Goal: Obtain resource: Download file/media

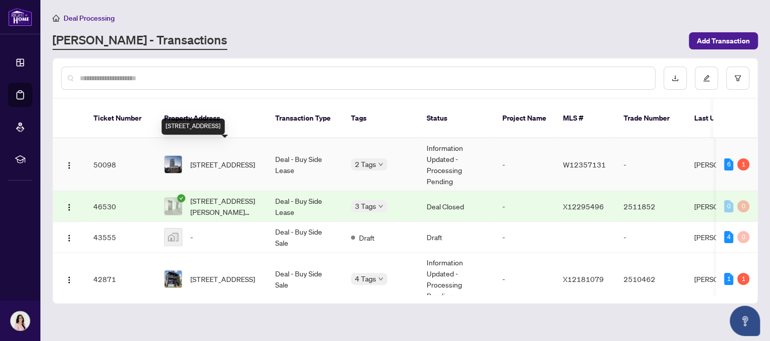
click at [208, 159] on span "[STREET_ADDRESS]" at bounding box center [222, 164] width 65 height 11
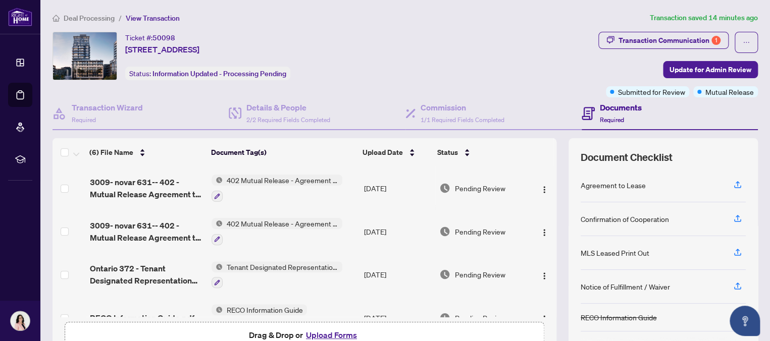
click at [278, 178] on span "402 Mutual Release - Agreement to Lease - Residential" at bounding box center [283, 180] width 120 height 11
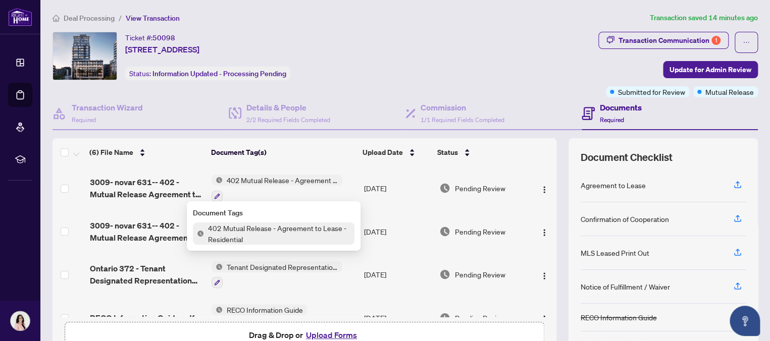
click at [485, 45] on div "Ticket #: 50098 [STREET_ADDRESS] Status: Information Updated - Processing Pendi…" at bounding box center [324, 56] width 542 height 48
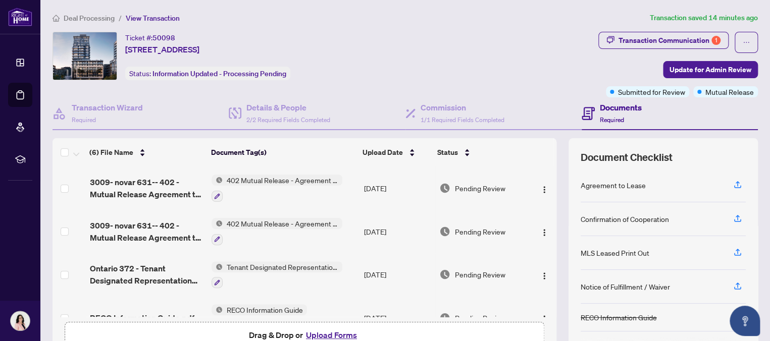
click at [282, 179] on span "402 Mutual Release - Agreement to Lease - Residential" at bounding box center [283, 180] width 120 height 11
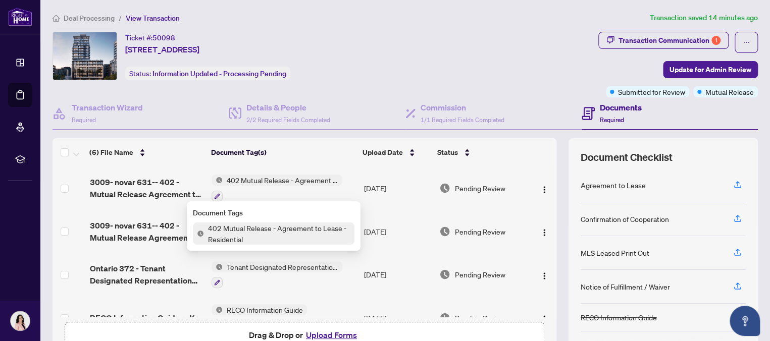
click at [264, 228] on span "402 Mutual Release - Agreement to Lease - Residential" at bounding box center [279, 234] width 151 height 22
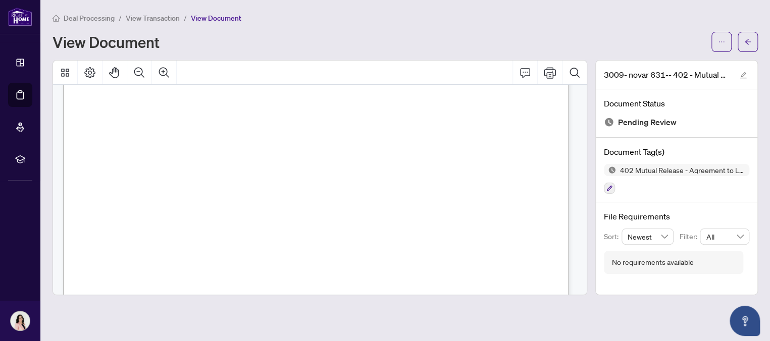
scroll to position [472, 0]
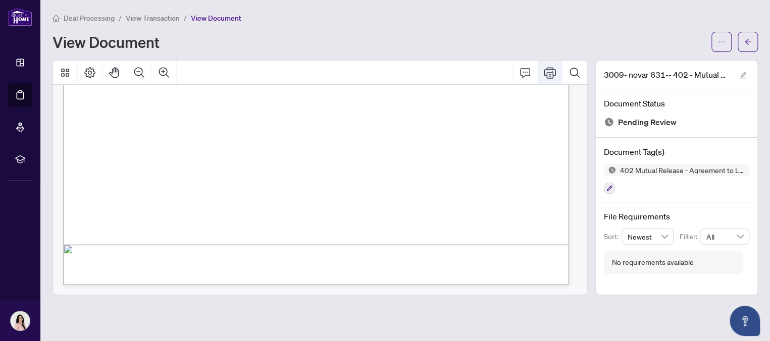
click at [550, 69] on icon "Print" at bounding box center [550, 73] width 12 height 12
